Goal: Task Accomplishment & Management: Use online tool/utility

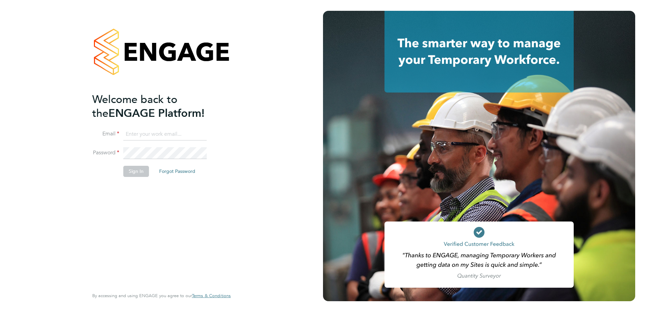
type input "[EMAIL_ADDRESS][DOMAIN_NAME]"
click at [136, 207] on div "Welcome back to the ENGAGE Platform! Email ghulam.hussain@vistry.co.uk Password…" at bounding box center [158, 190] width 132 height 195
click at [135, 174] on button "Sign In" at bounding box center [136, 171] width 26 height 11
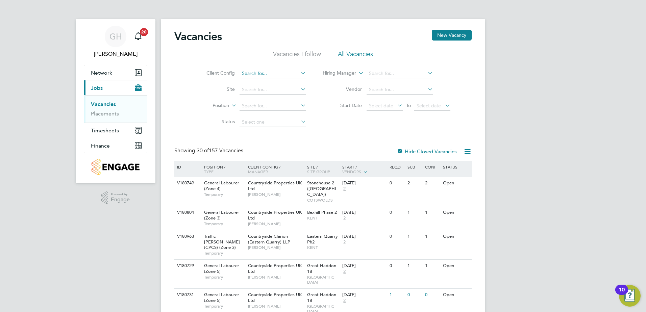
click at [282, 74] on input at bounding box center [273, 73] width 67 height 9
click at [285, 154] on li "Countryside Properties UK Ltd" at bounding box center [325, 156] width 173 height 9
type input "Countryside Properties UK Ltd"
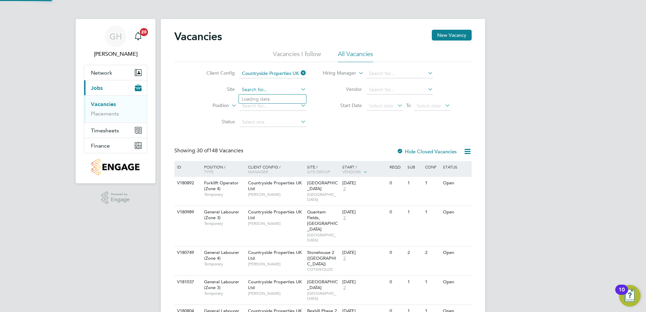
click at [265, 91] on input at bounding box center [273, 89] width 67 height 9
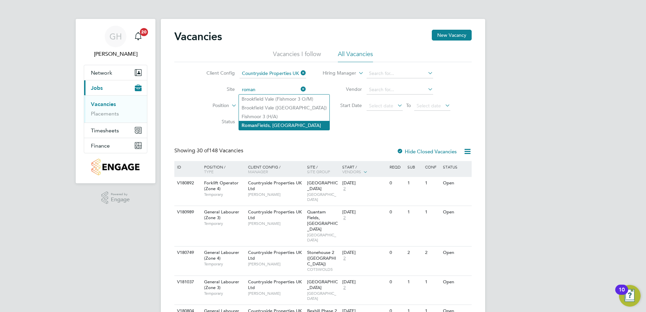
click at [265, 123] on li "[PERSON_NAME], [GEOGRAPHIC_DATA]" at bounding box center [284, 125] width 91 height 9
type input "[PERSON_NAME], [GEOGRAPHIC_DATA]"
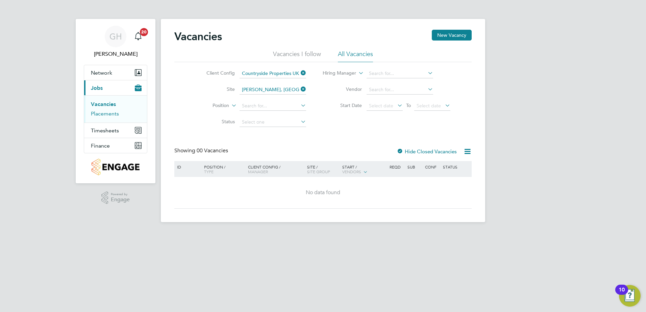
click at [105, 115] on link "Placements" at bounding box center [105, 113] width 28 height 6
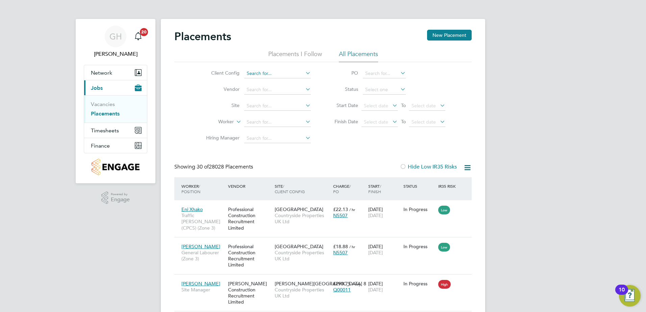
click at [280, 74] on input at bounding box center [277, 73] width 67 height 9
click at [281, 152] on li "Countryside Properties UK Ltd" at bounding box center [330, 156] width 173 height 9
type input "Countryside Properties UK Ltd"
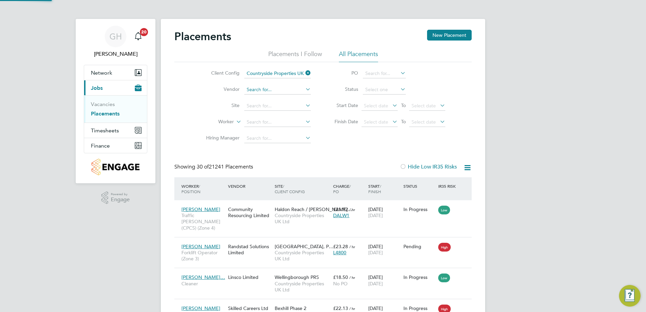
click at [270, 90] on input at bounding box center [277, 89] width 67 height 9
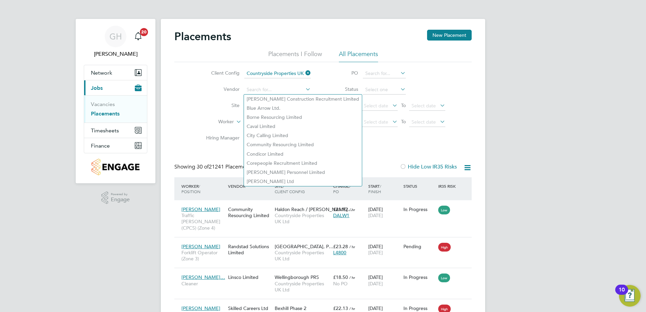
click at [207, 94] on li "Vendor" at bounding box center [255, 90] width 127 height 16
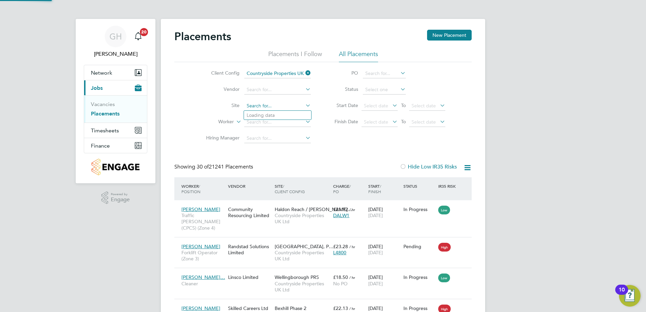
click at [258, 105] on input at bounding box center [277, 105] width 67 height 9
click at [256, 139] on b "Roman" at bounding box center [255, 142] width 16 height 6
type input "[PERSON_NAME], [GEOGRAPHIC_DATA]"
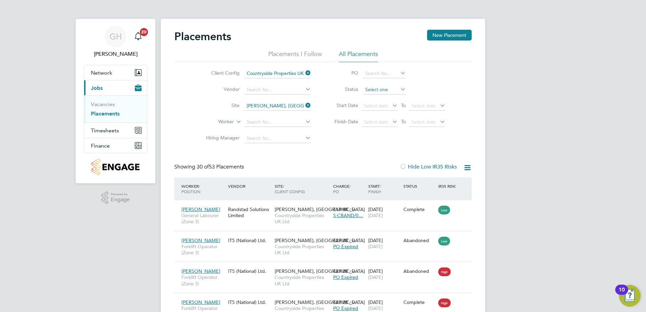
click at [391, 90] on input at bounding box center [384, 89] width 43 height 9
click at [368, 99] on li "Active" at bounding box center [384, 99] width 44 height 9
type input "Active"
click at [138, 32] on div "Main navigation" at bounding box center [138, 37] width 14 height 14
